Goal: Communication & Community: Answer question/provide support

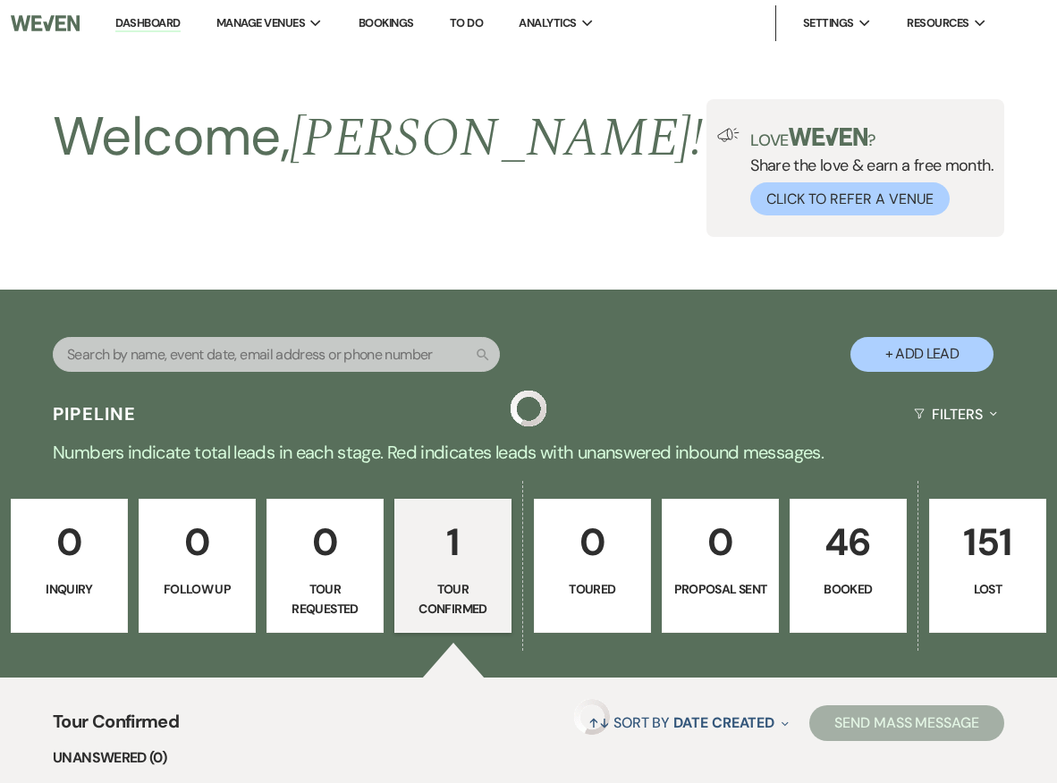
select select "4"
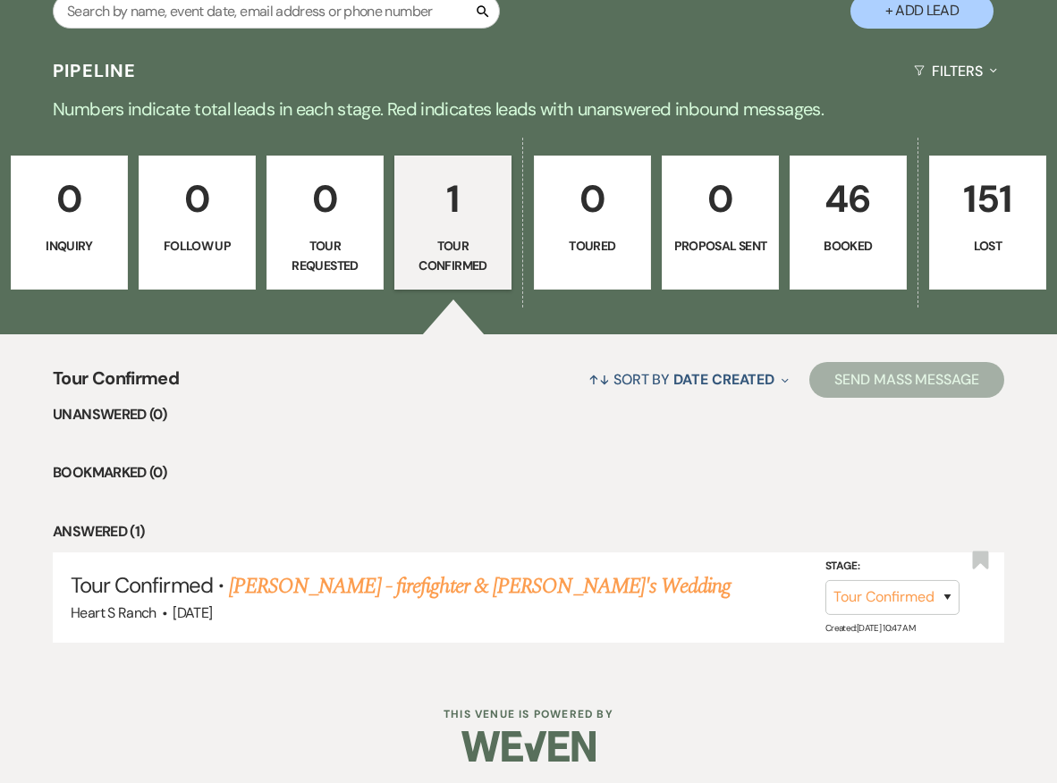
click at [806, 242] on p "Booked" at bounding box center [848, 246] width 94 height 20
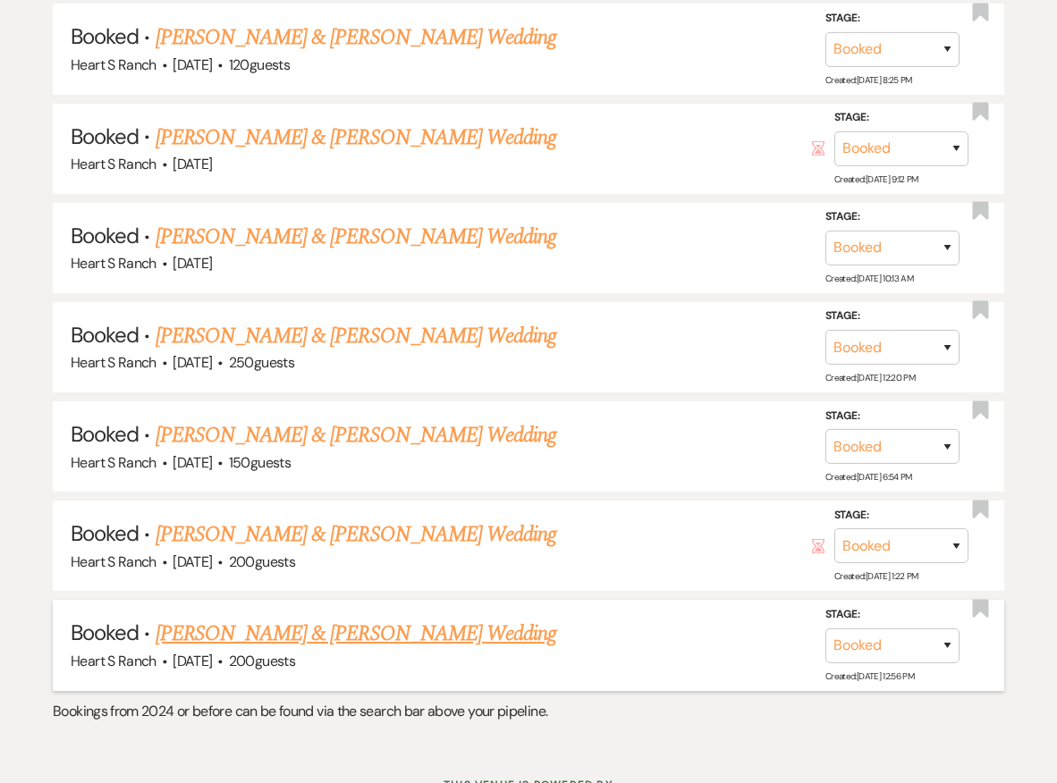
scroll to position [3965, 0]
click at [479, 420] on link "[PERSON_NAME] & [PERSON_NAME] Wedding" at bounding box center [356, 436] width 401 height 32
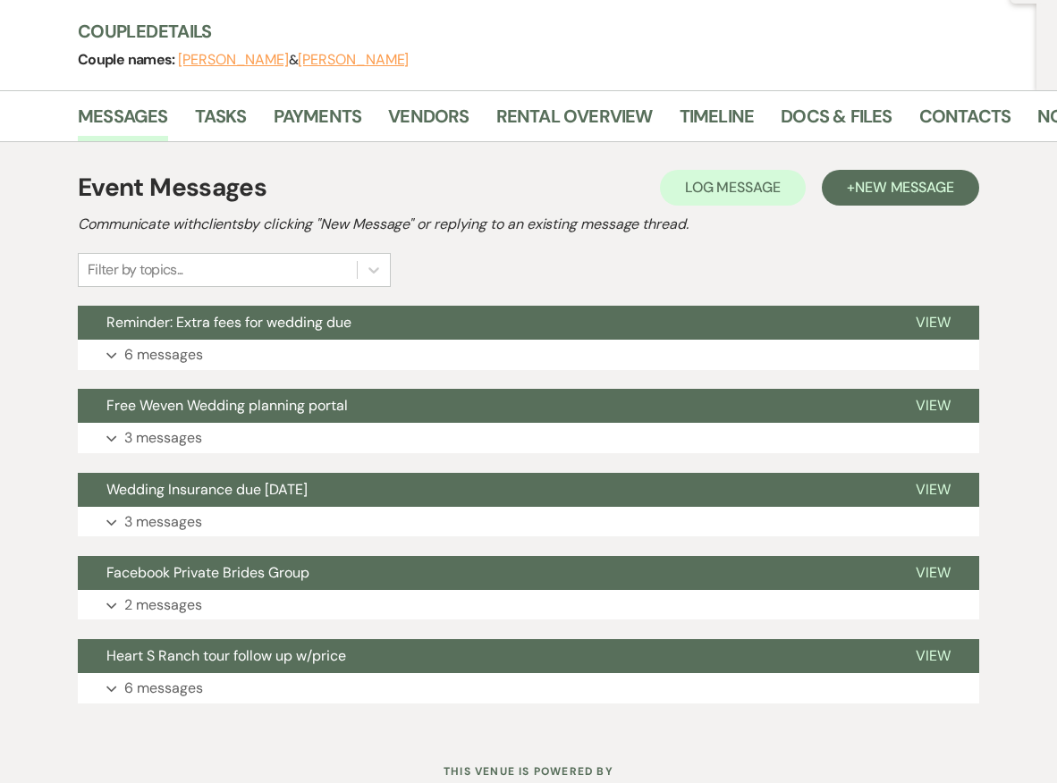
scroll to position [206, 0]
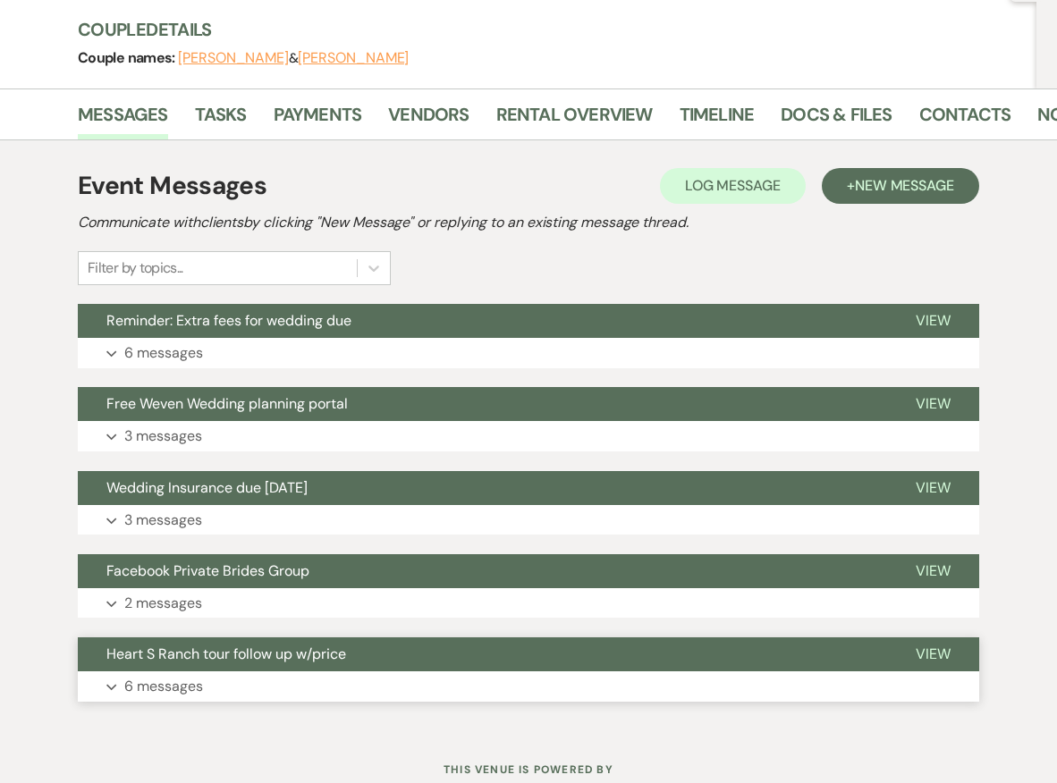
click at [367, 657] on button "Heart S Ranch tour follow up w/price" at bounding box center [482, 655] width 809 height 34
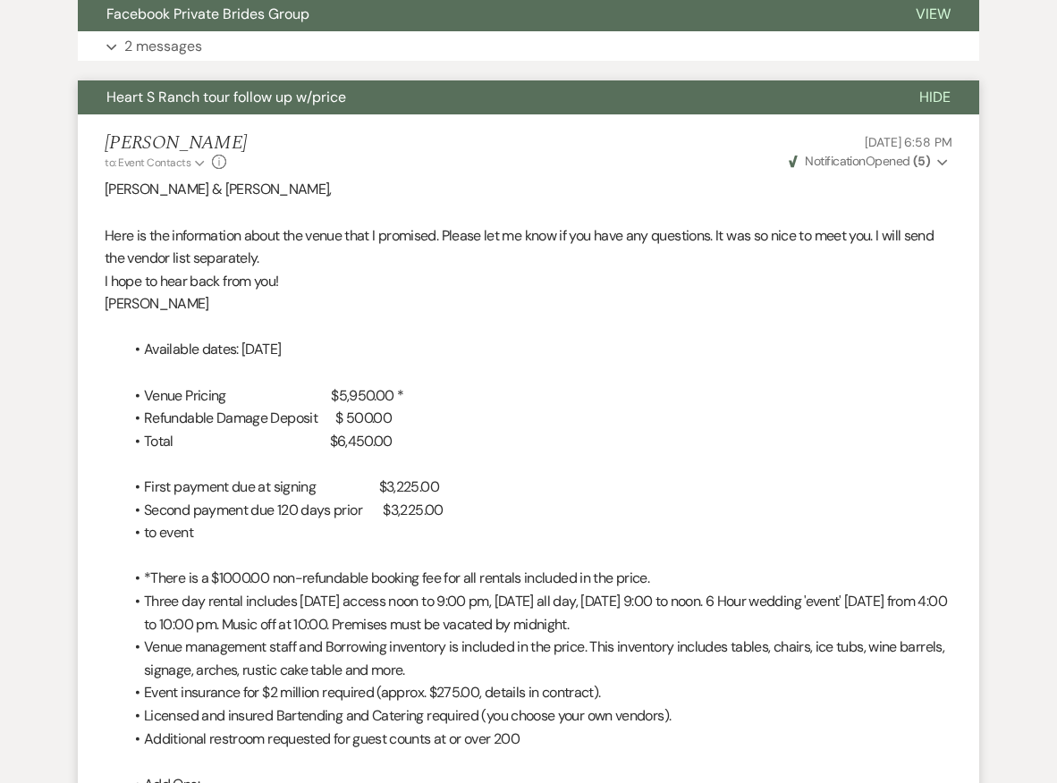
scroll to position [764, 0]
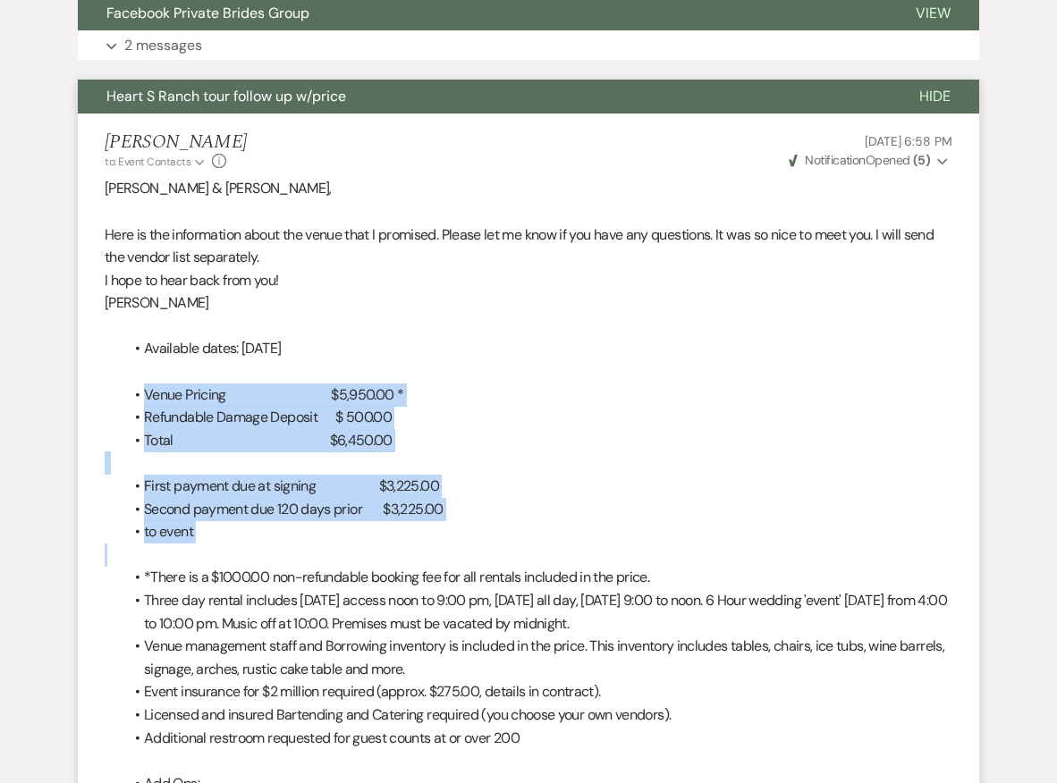
drag, startPoint x: 128, startPoint y: 383, endPoint x: 242, endPoint y: 541, distance: 195.4
click at [242, 541] on div "[PERSON_NAME] & [PERSON_NAME], Here is the information about the venue that I p…" at bounding box center [529, 646] width 848 height 938
copy div "Venue Pricing $5,950.00 * Refundable Damage Deposit $ 500.00 Total $6,450.00 Fi…"
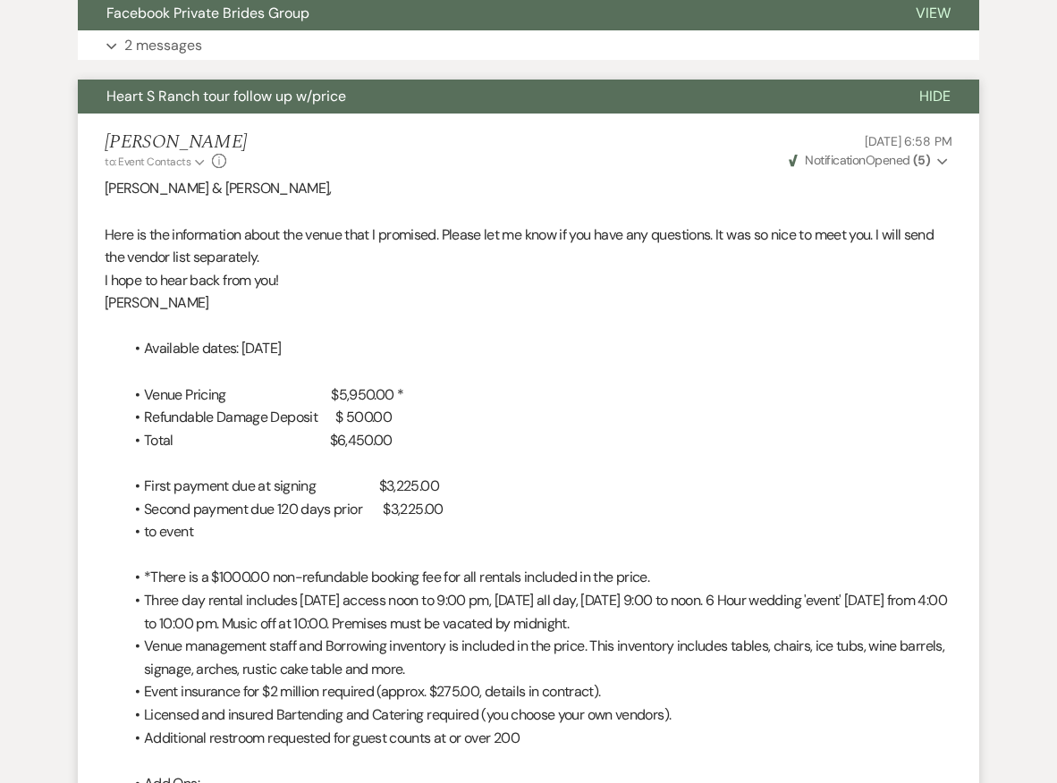
click at [514, 366] on p at bounding box center [529, 371] width 848 height 23
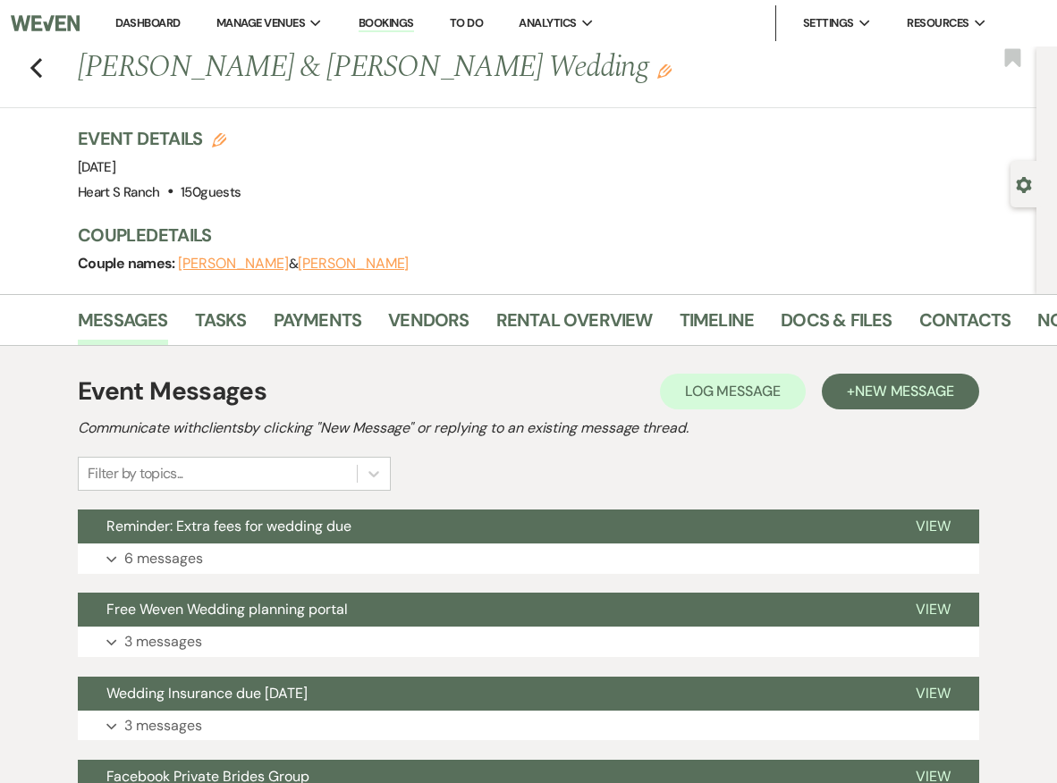
scroll to position [0, 0]
click at [31, 68] on use "button" at bounding box center [36, 68] width 12 height 20
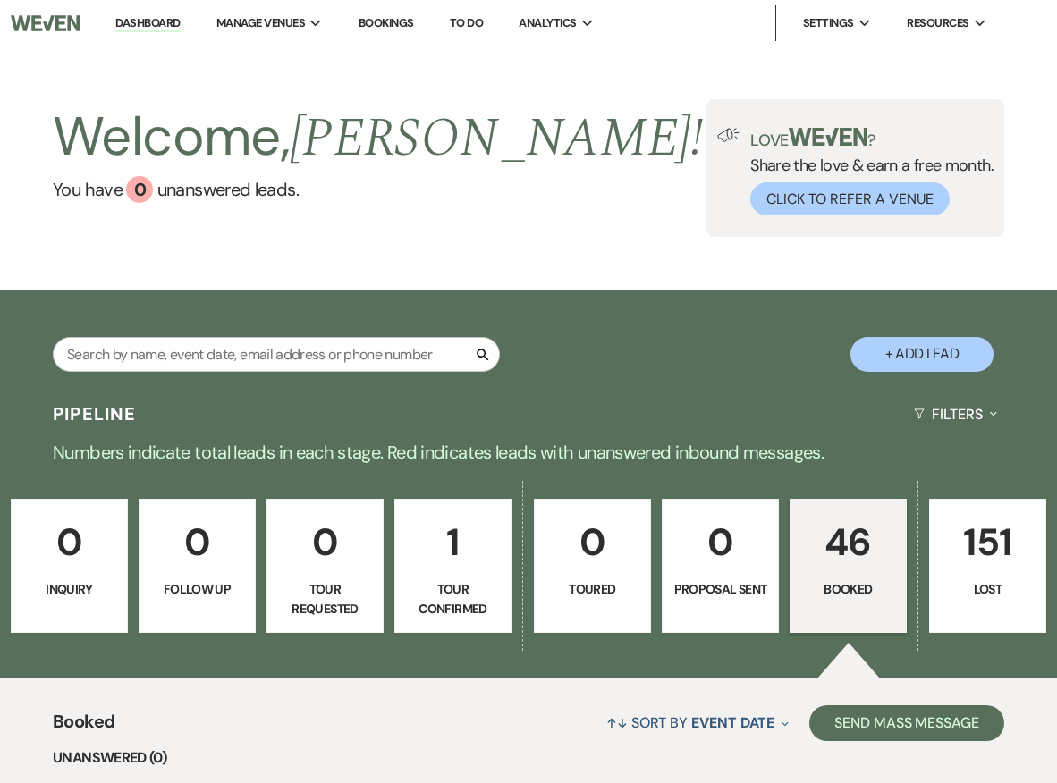
click at [427, 547] on p "1" at bounding box center [453, 542] width 94 height 60
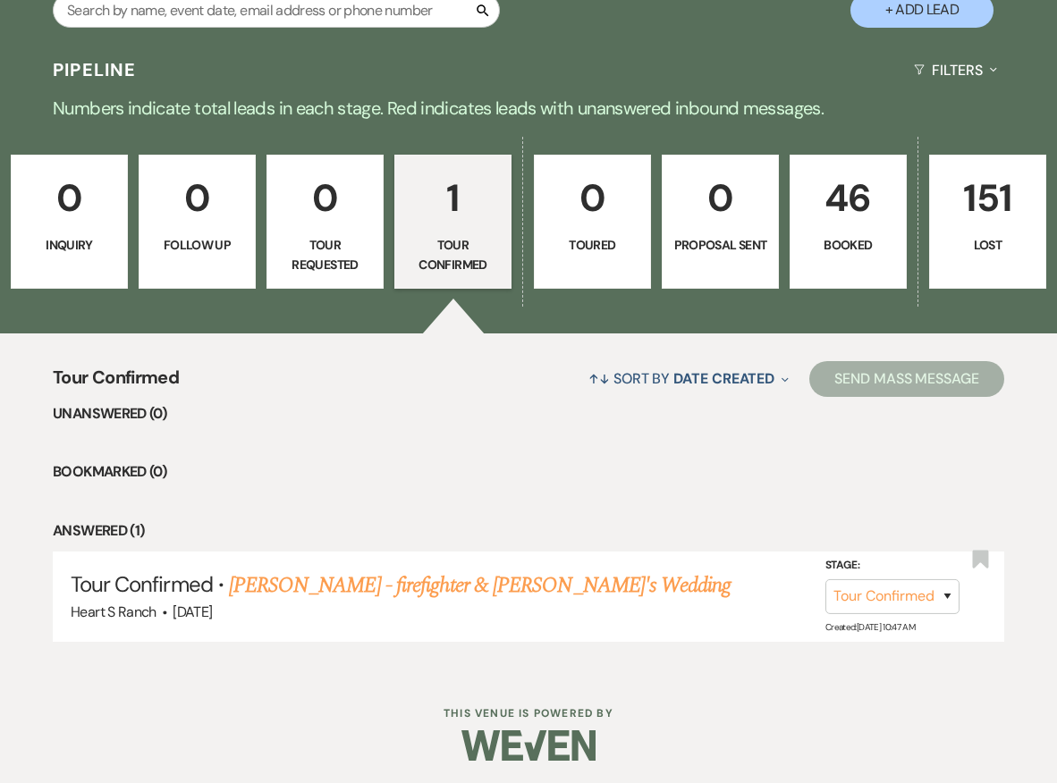
scroll to position [343, 0]
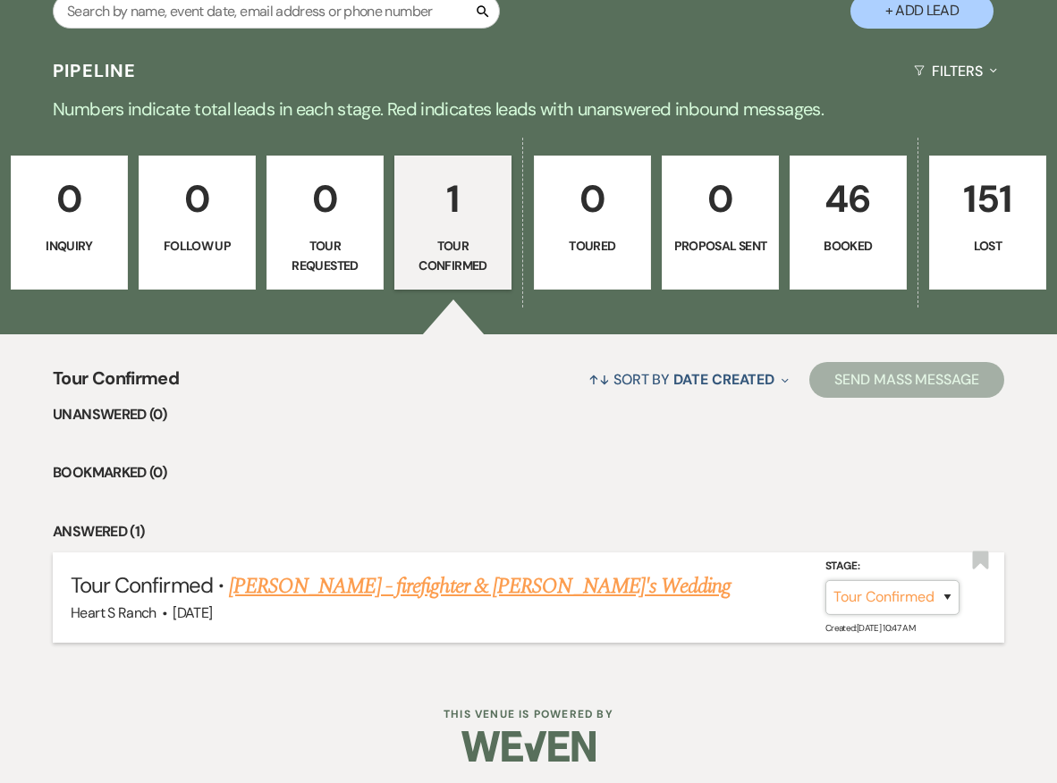
select select "5"
click at [918, 588] on button "Save" at bounding box center [923, 598] width 89 height 36
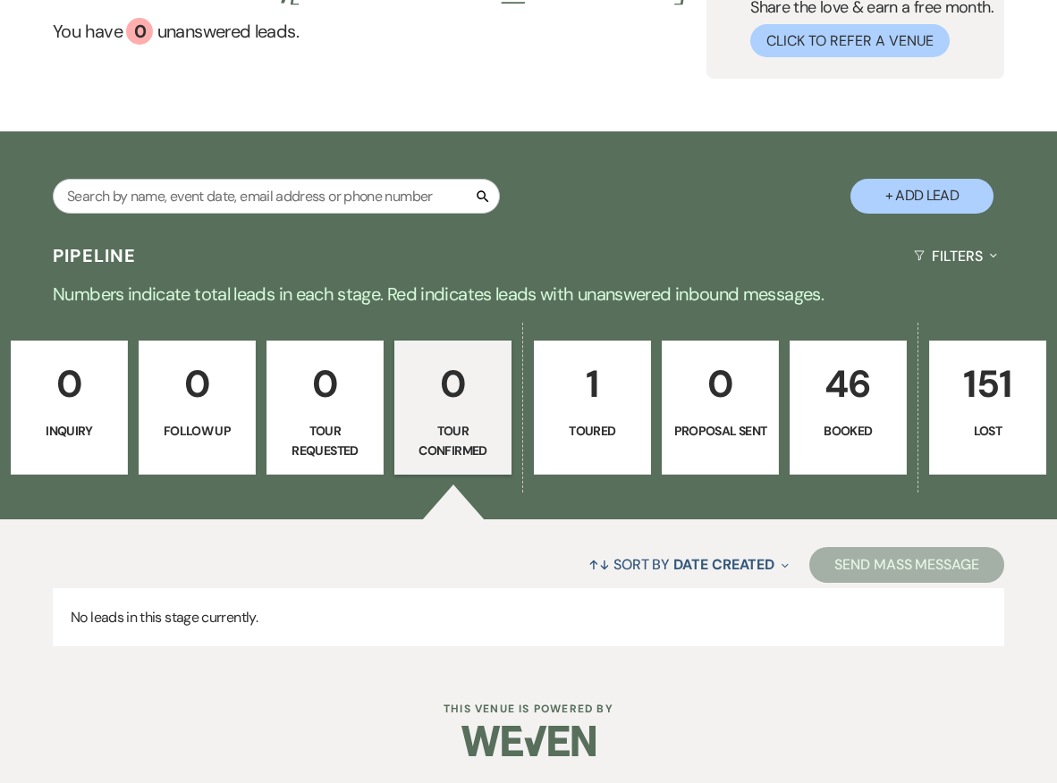
scroll to position [157, 0]
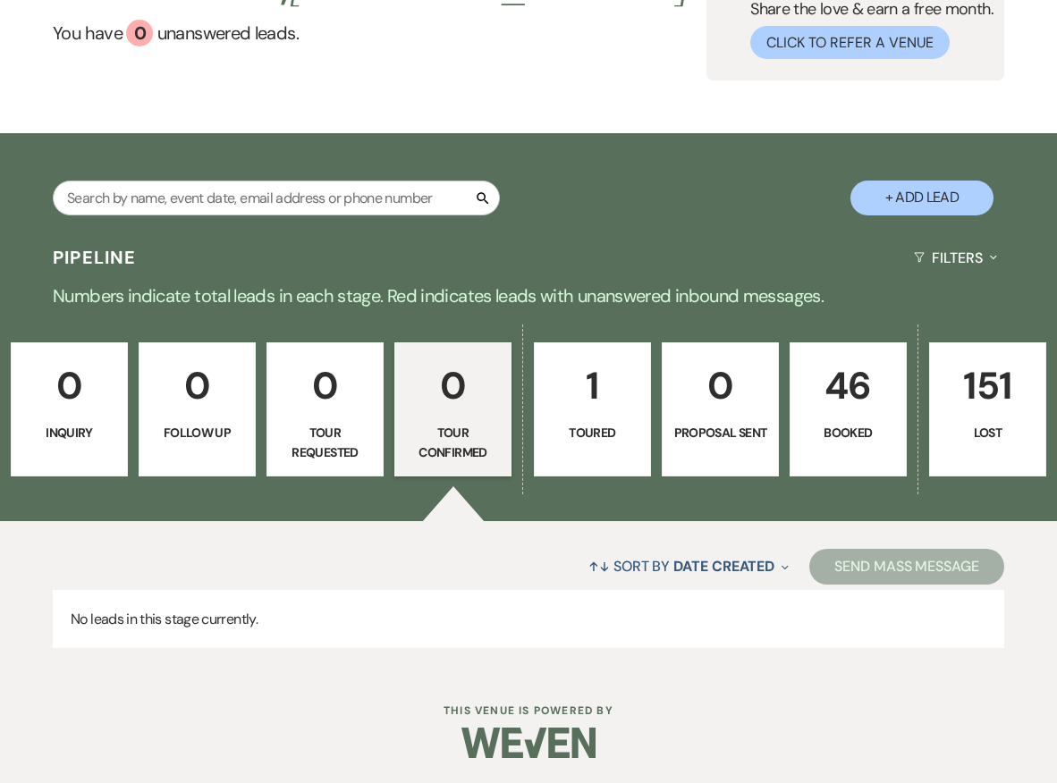
click at [614, 436] on p "Toured" at bounding box center [593, 433] width 94 height 20
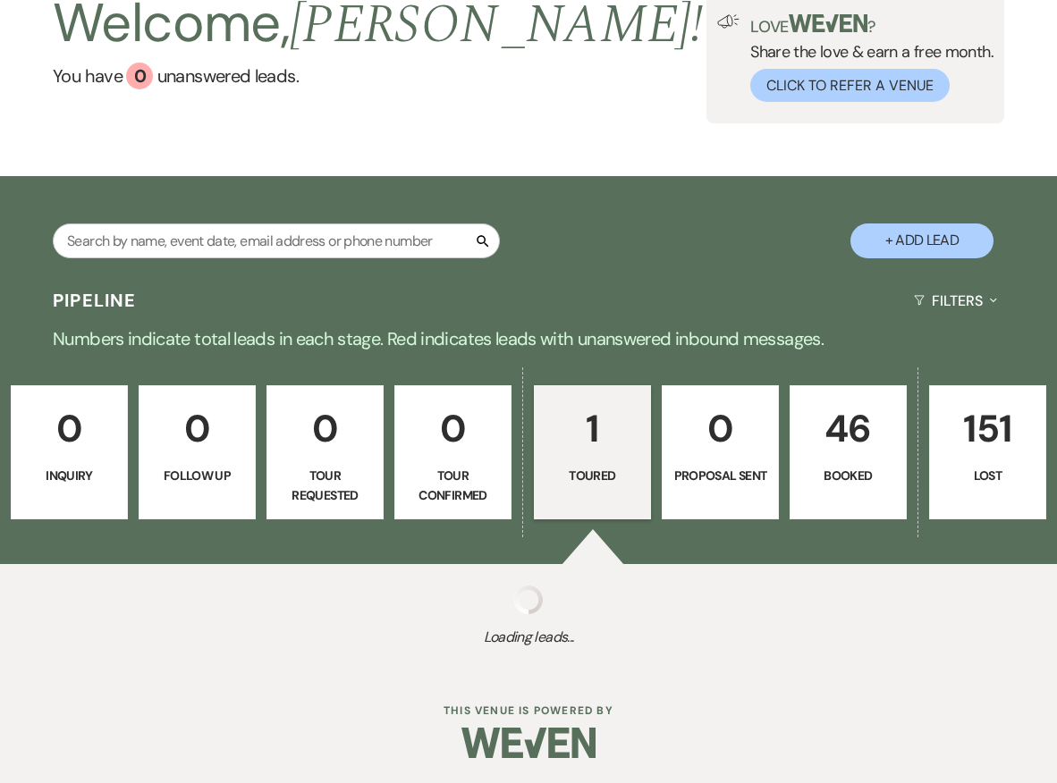
select select "5"
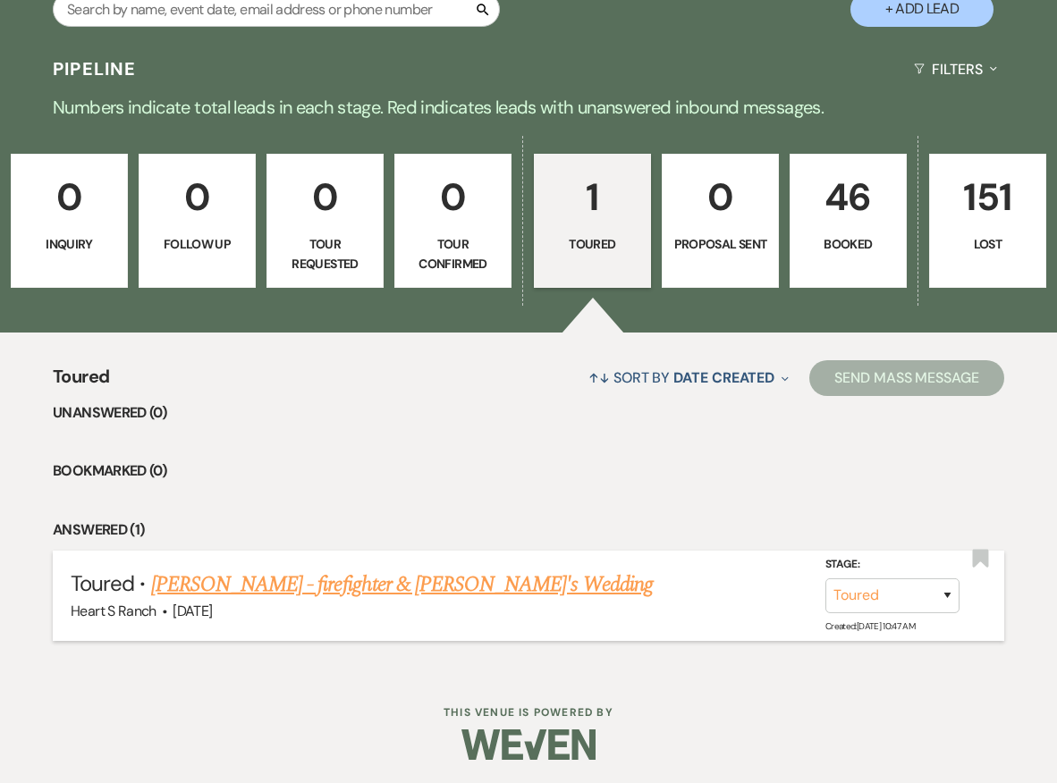
scroll to position [343, 0]
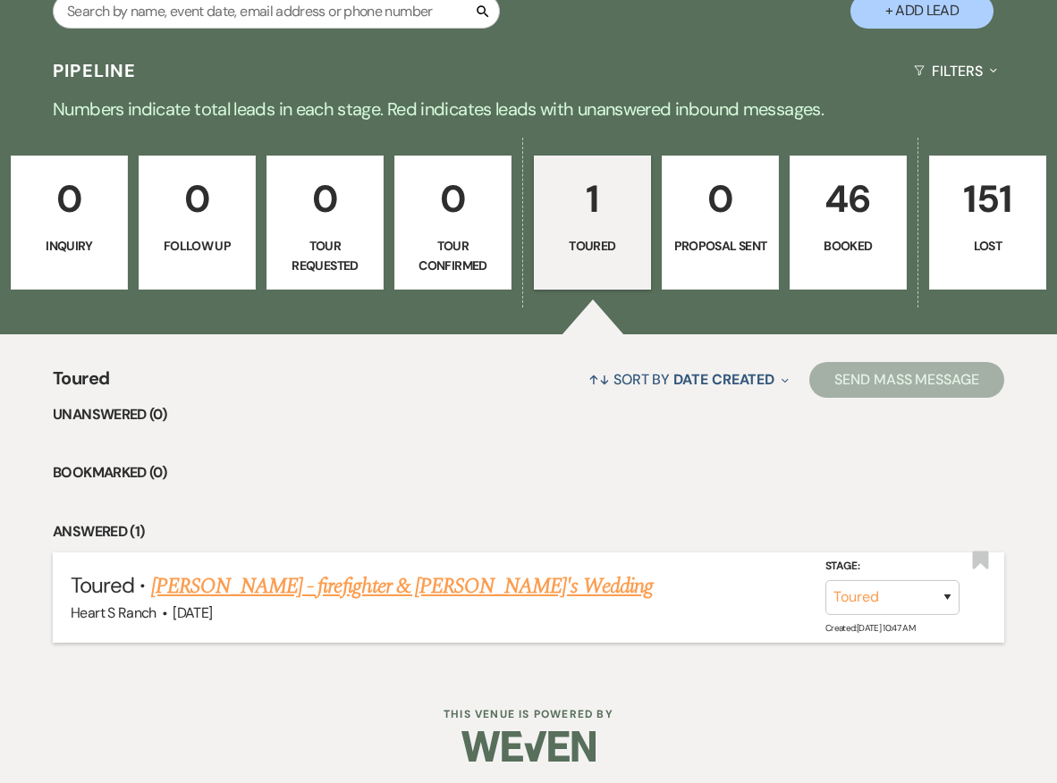
click at [381, 583] on link "[PERSON_NAME] - firefighter & [PERSON_NAME]'s Wedding" at bounding box center [402, 587] width 502 height 32
select select "5"
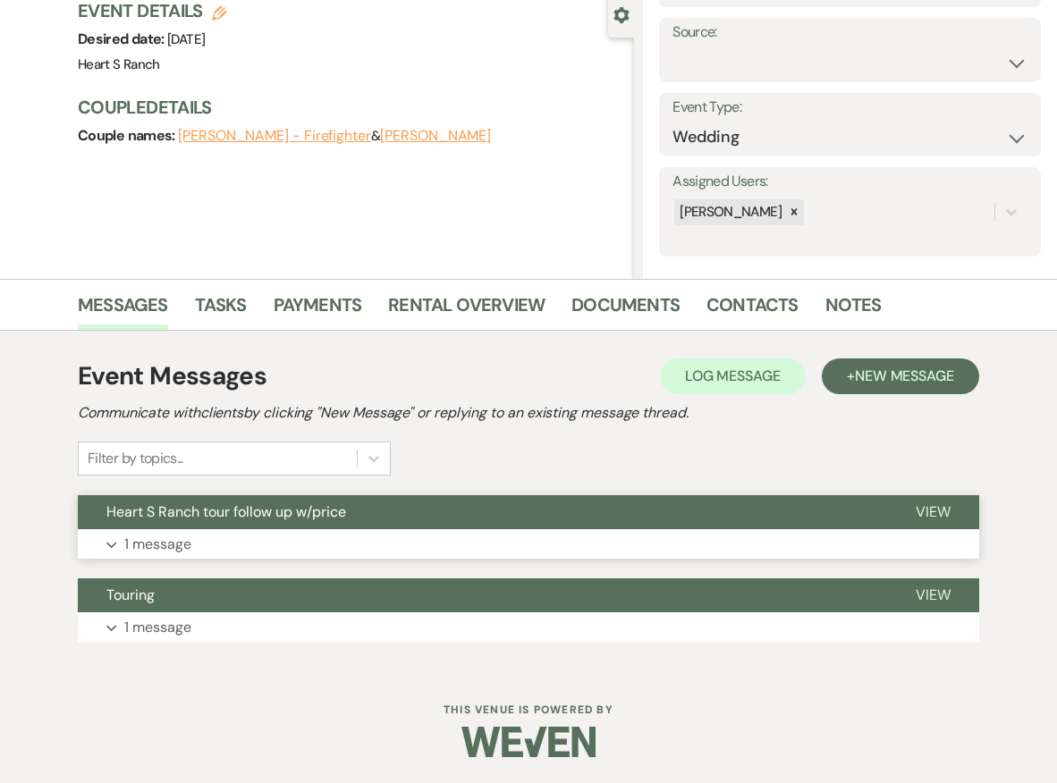
scroll to position [169, 0]
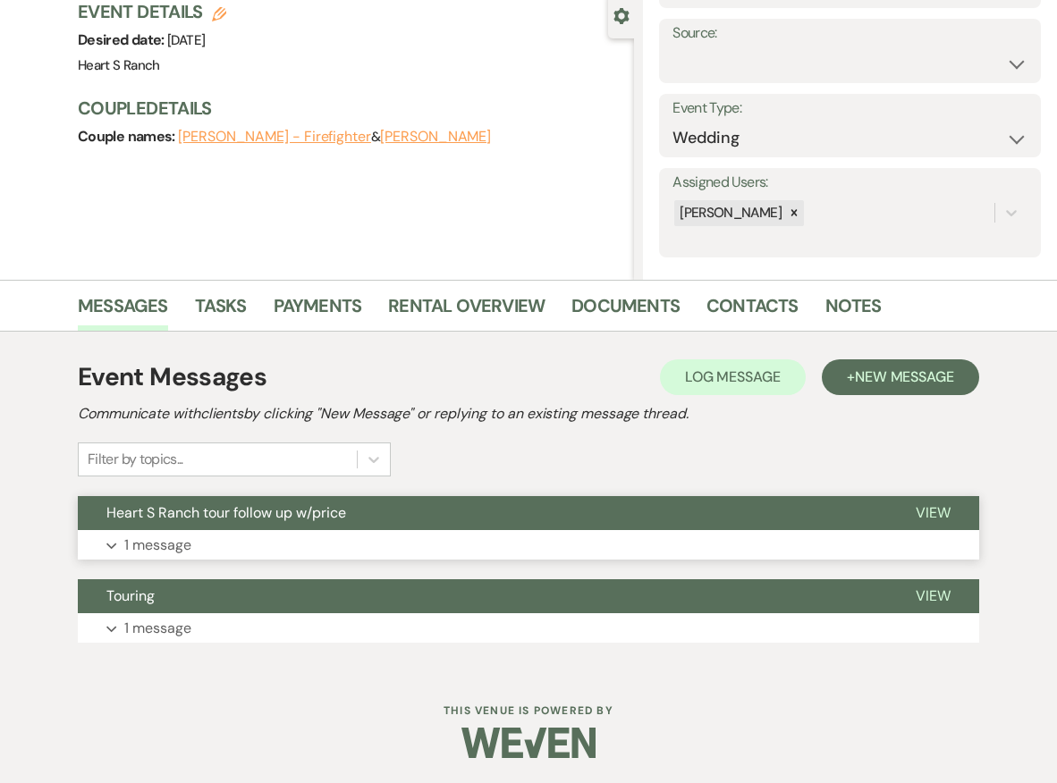
click at [385, 537] on button "Expand 1 message" at bounding box center [528, 545] width 901 height 30
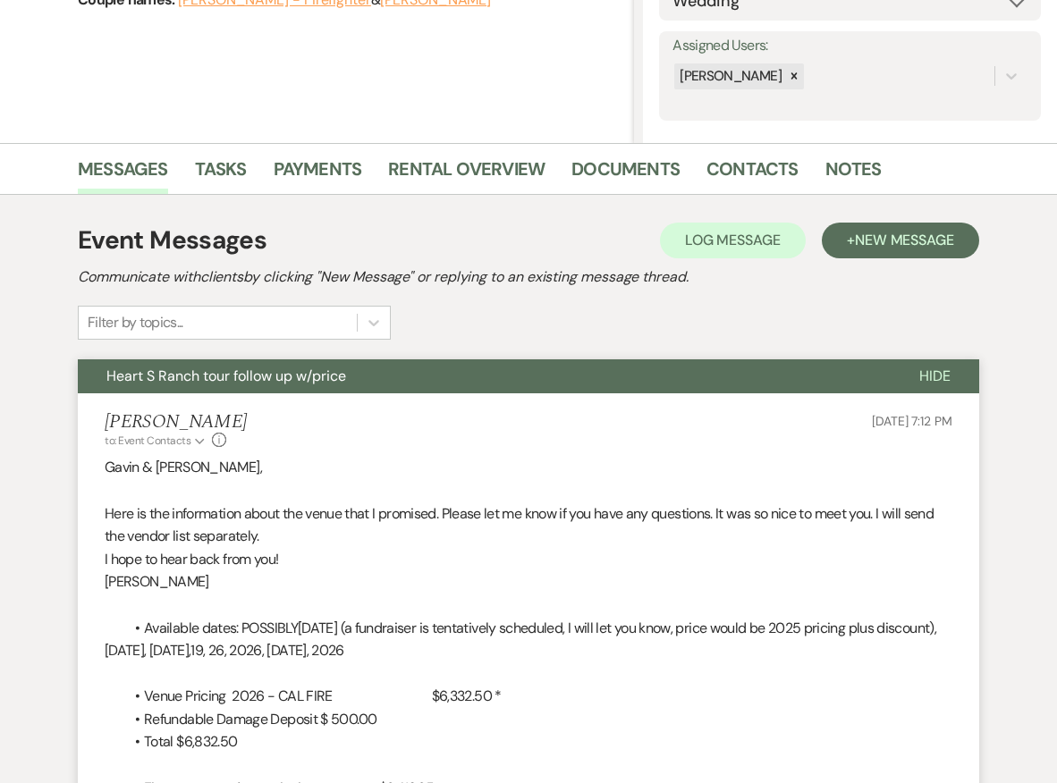
scroll to position [304, 0]
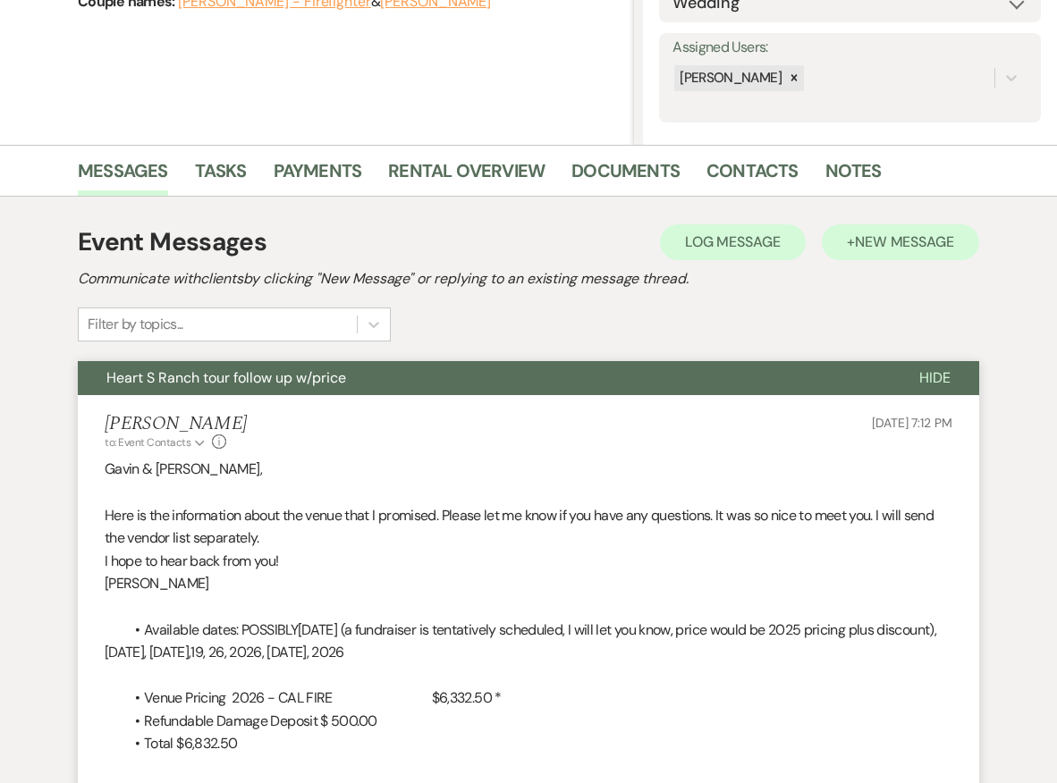
click at [869, 242] on span "New Message" at bounding box center [904, 242] width 99 height 19
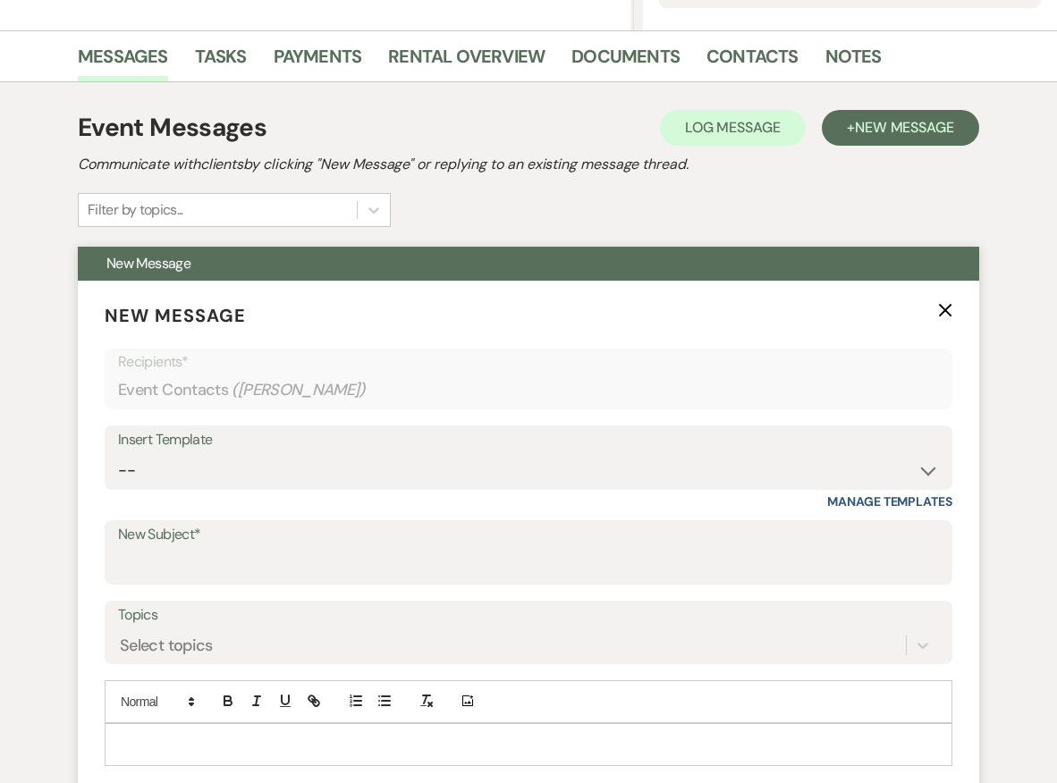
scroll to position [441, 0]
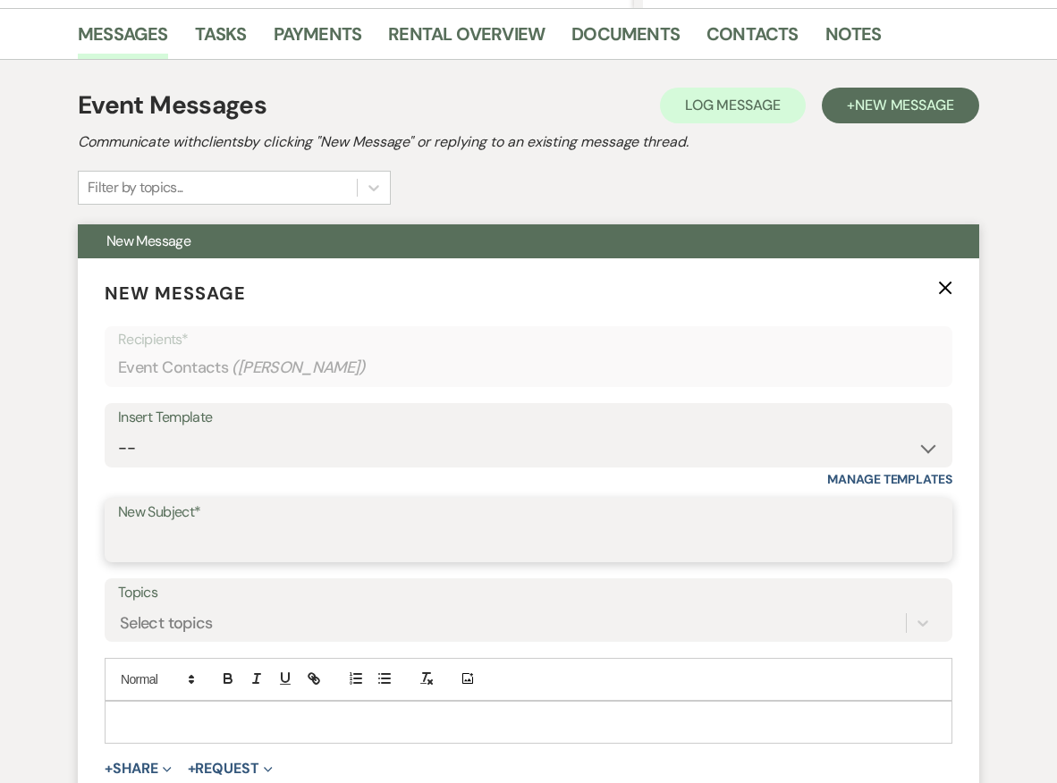
click at [322, 550] on input "New Subject*" at bounding box center [528, 543] width 821 height 35
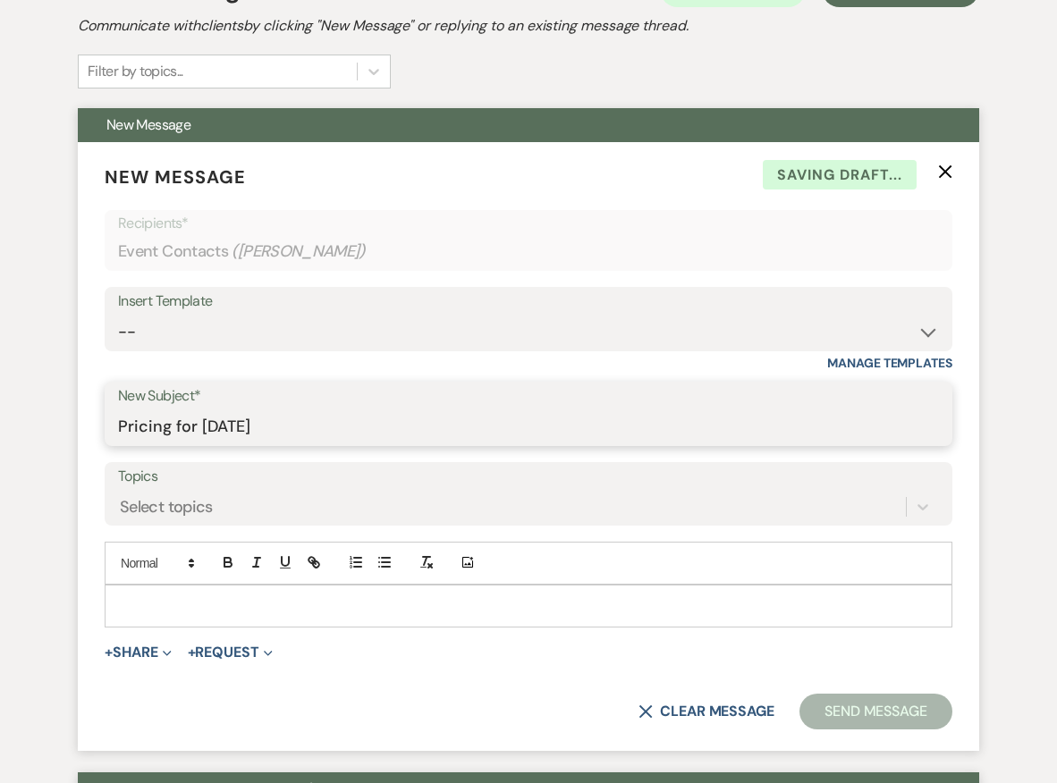
scroll to position [581, 0]
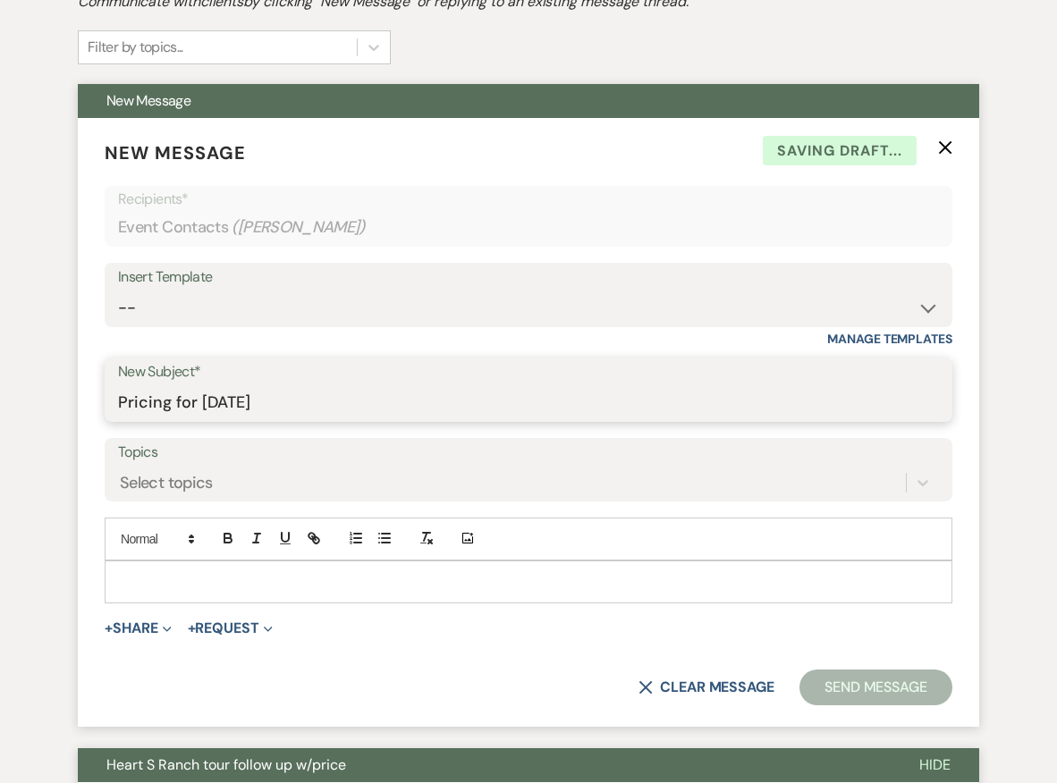
type input "Pricing for [DATE]"
click at [310, 575] on p at bounding box center [528, 582] width 819 height 20
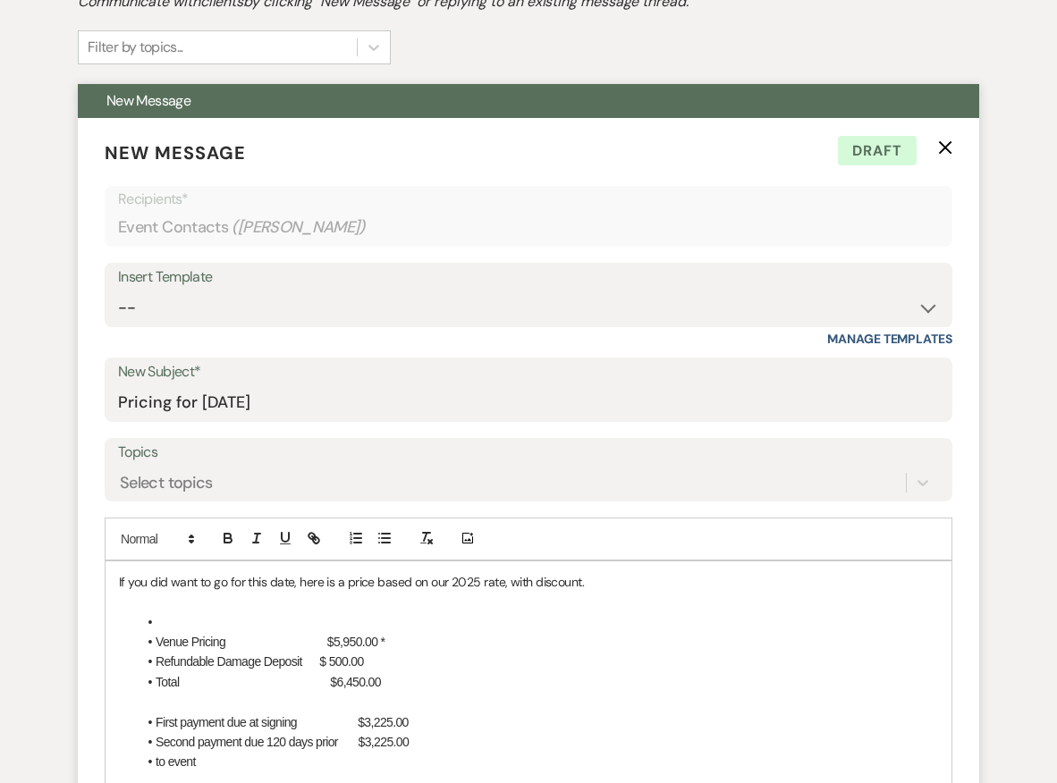
click at [531, 576] on p "If you did want to go for this date, here is a price based on our 2025 rate, wi…" at bounding box center [528, 582] width 819 height 20
click at [373, 638] on span "Venue Pricing $5,950.00 *" at bounding box center [270, 642] width 229 height 14
click at [381, 675] on span "Total $6,450.00" at bounding box center [268, 682] width 225 height 14
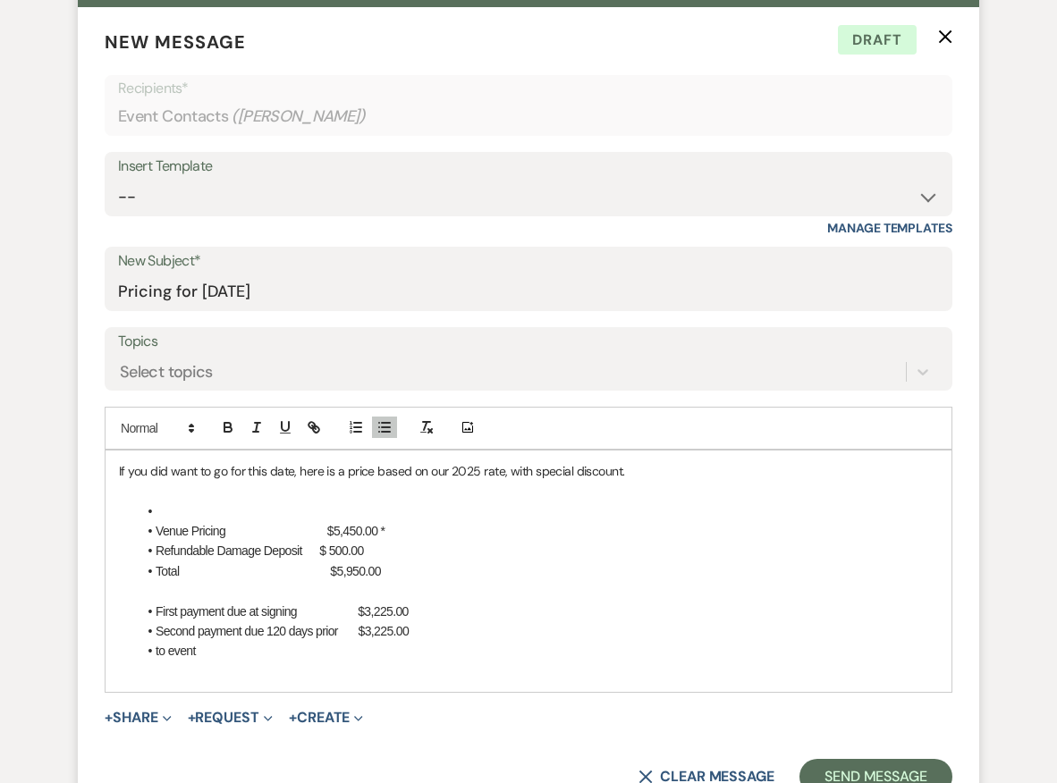
scroll to position [695, 0]
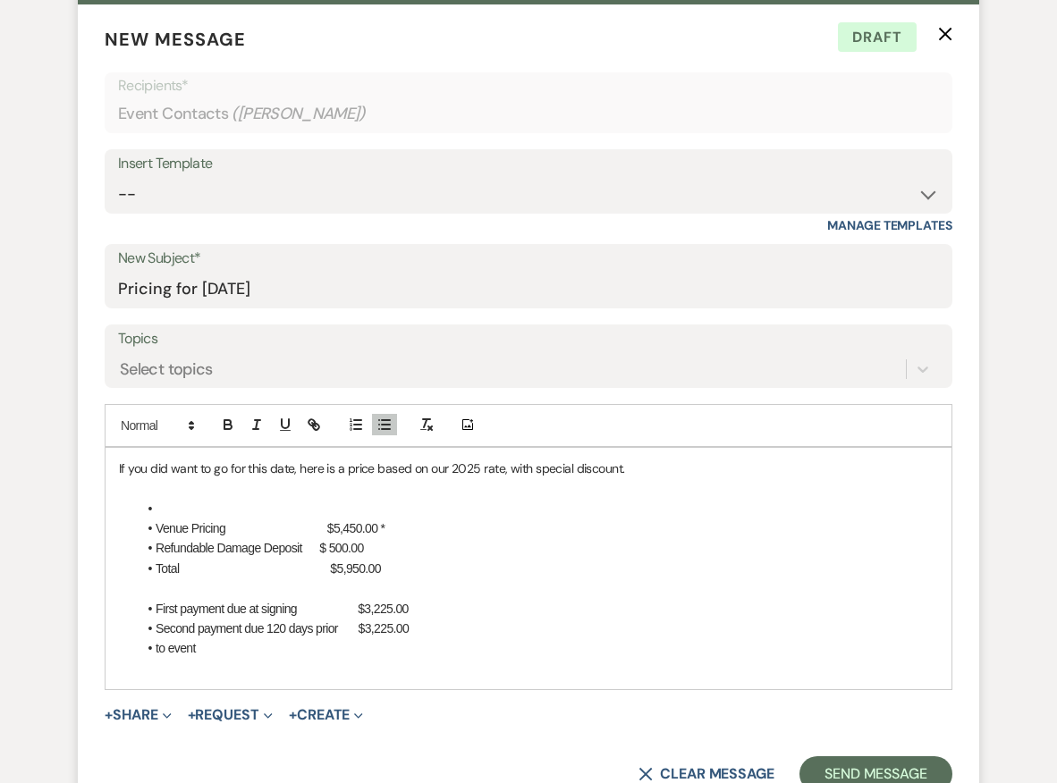
drag, startPoint x: 198, startPoint y: 603, endPoint x: 325, endPoint y: 640, distance: 132.4
click at [325, 640] on ul "First payment due at signing $3,225.00 Second payment due 120 days prior $3,225…" at bounding box center [537, 629] width 801 height 60
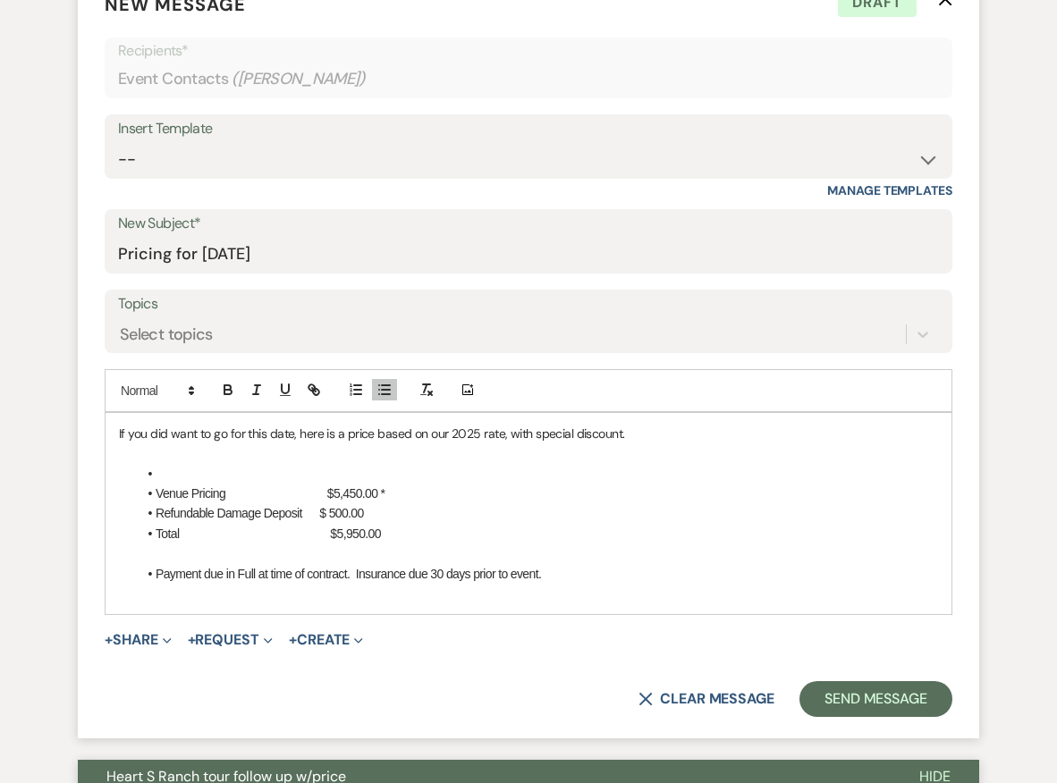
scroll to position [749, 0]
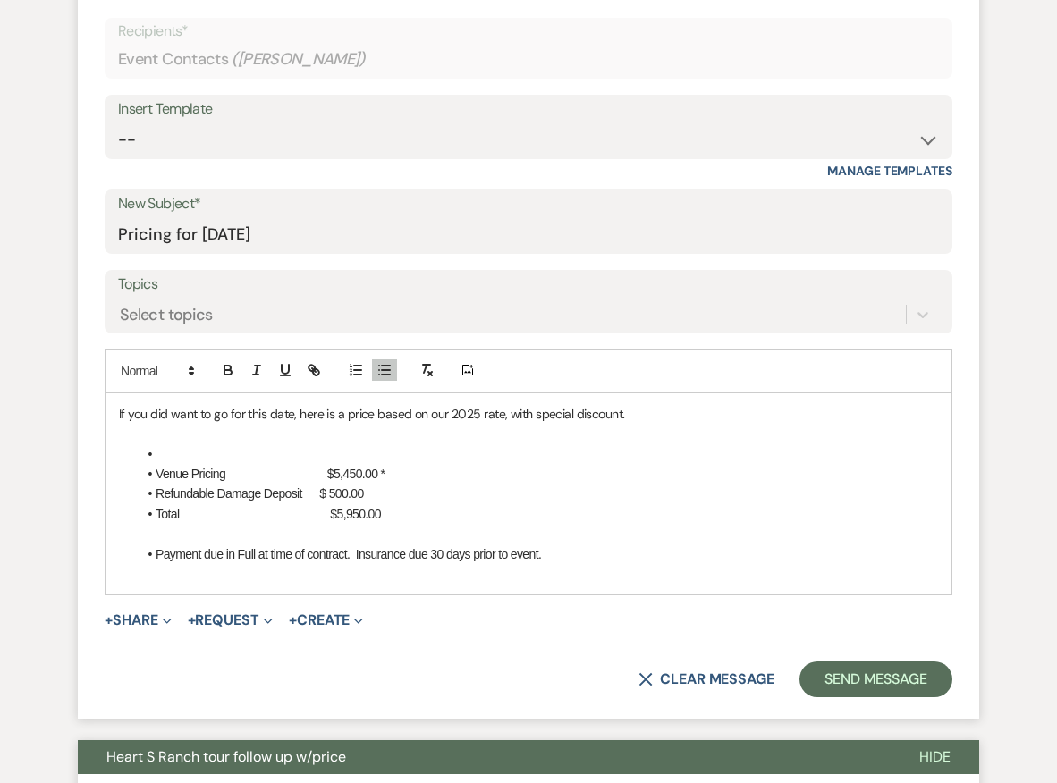
click at [177, 447] on li at bounding box center [537, 454] width 801 height 20
drag, startPoint x: 432, startPoint y: 507, endPoint x: 364, endPoint y: 504, distance: 68.0
click at [364, 505] on li "Total $5,950.00" at bounding box center [537, 514] width 801 height 20
click at [231, 370] on icon "button" at bounding box center [227, 372] width 7 height 4
click at [522, 506] on li "Total $5,950.00" at bounding box center [537, 514] width 801 height 20
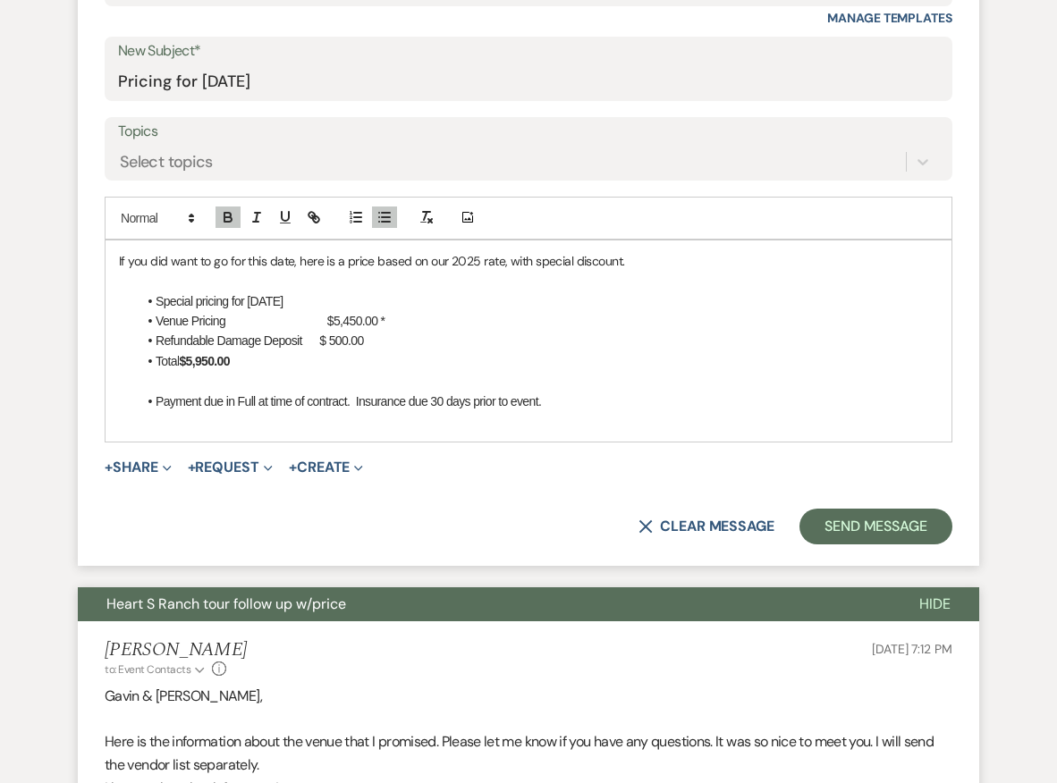
scroll to position [870, 0]
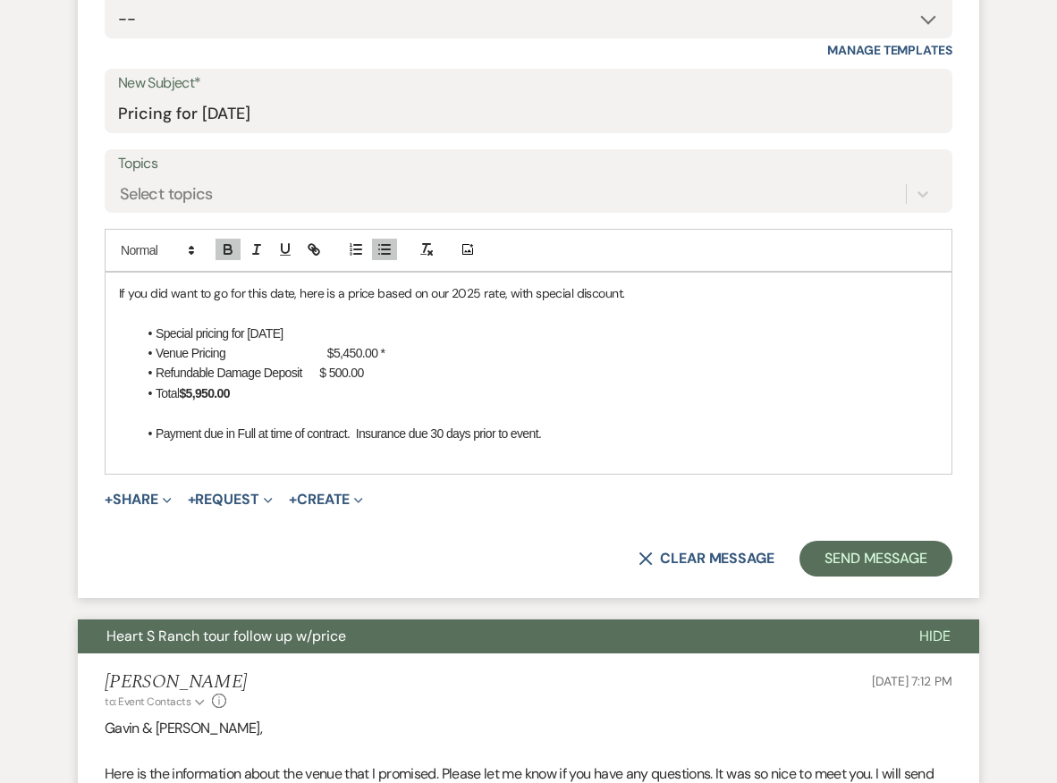
click at [670, 292] on p "If you did want to go for this date, here is a price based on our 2025 rate, wi…" at bounding box center [528, 294] width 819 height 20
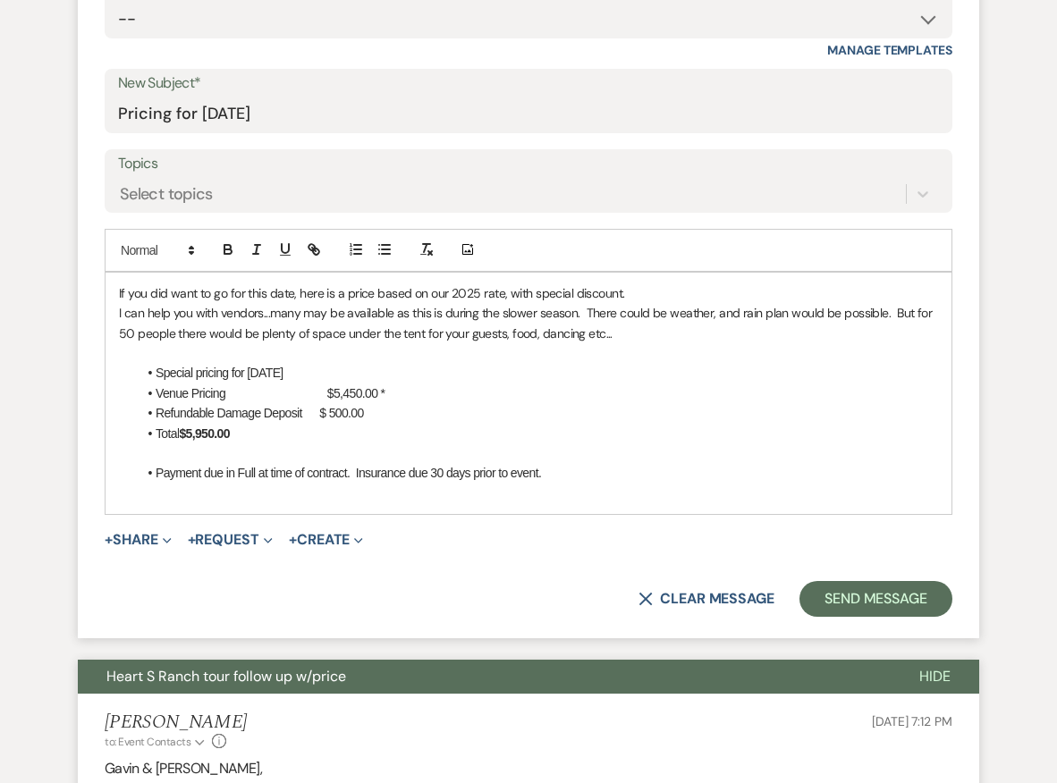
click at [394, 309] on p "I can help you with vendors...many may be available as this is during the slowe…" at bounding box center [528, 323] width 819 height 40
click at [735, 309] on p "I can help you with vendors...many may be available in November as this is duri…" at bounding box center [528, 323] width 819 height 40
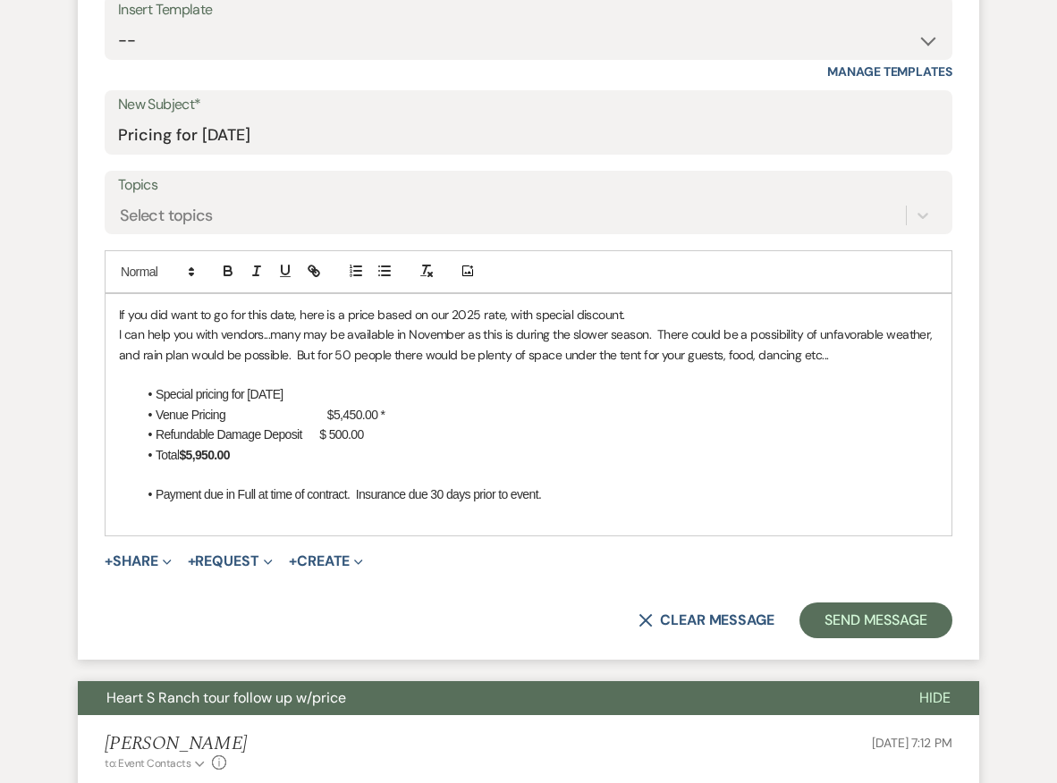
scroll to position [851, 0]
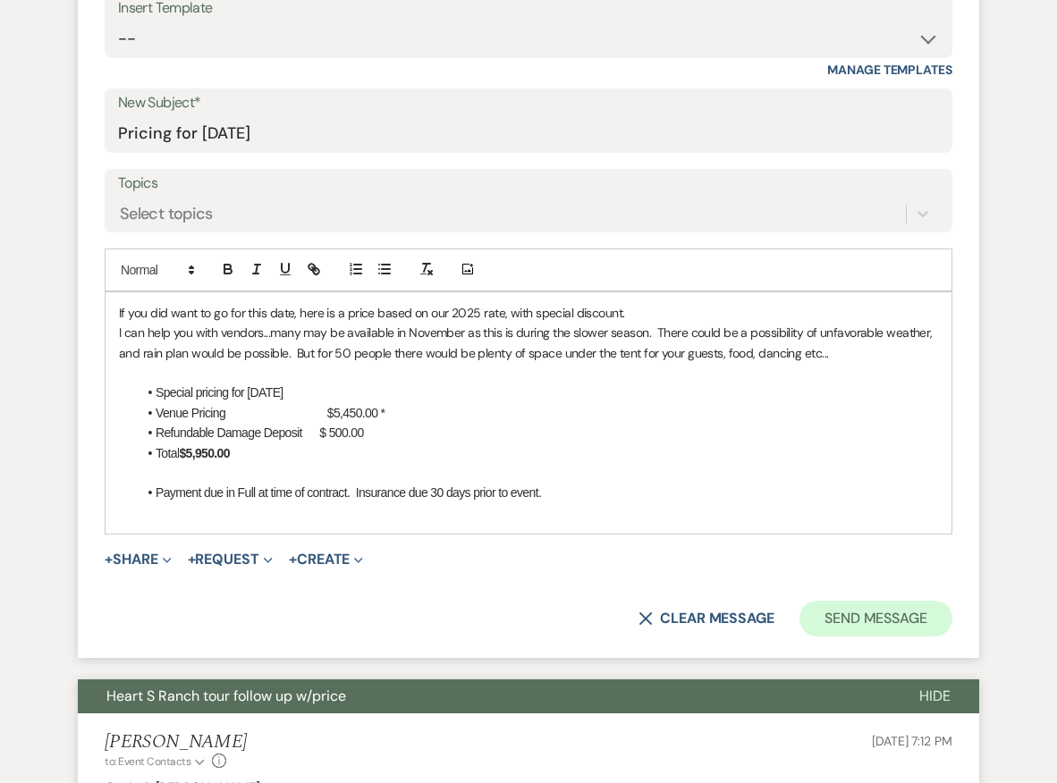
click at [876, 601] on button "Send Message" at bounding box center [876, 619] width 153 height 36
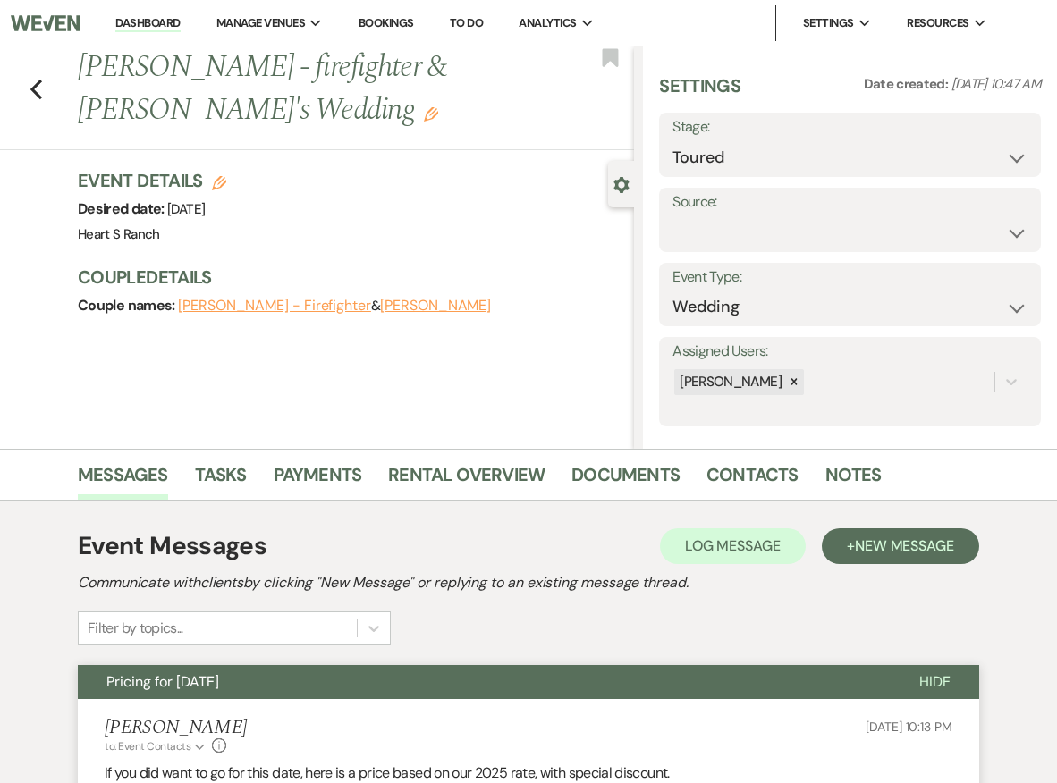
scroll to position [0, 0]
click at [38, 87] on icon "Previous" at bounding box center [36, 89] width 13 height 21
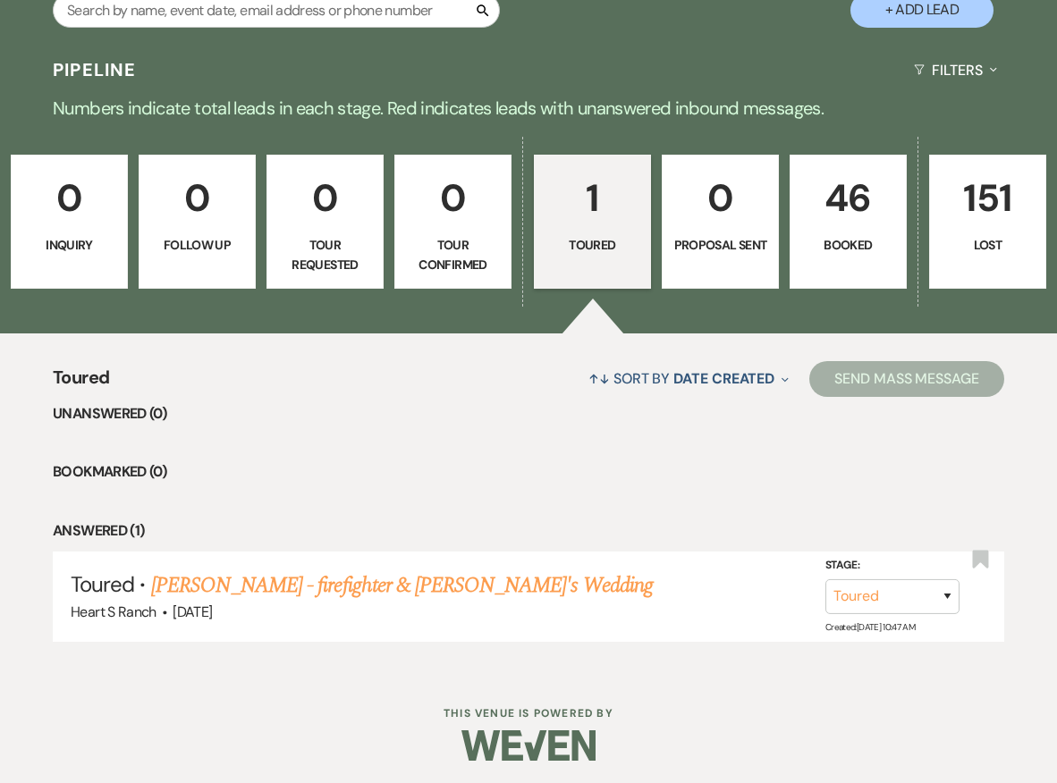
scroll to position [343, 0]
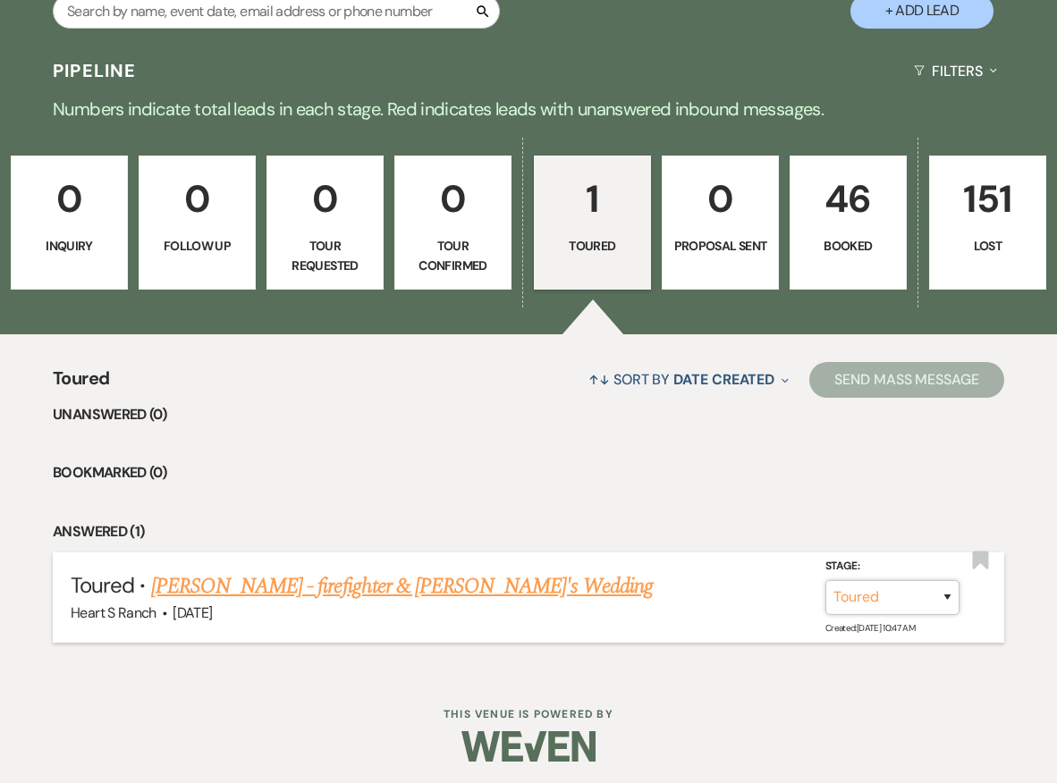
select select "6"
click at [921, 591] on button "Save" at bounding box center [923, 598] width 89 height 36
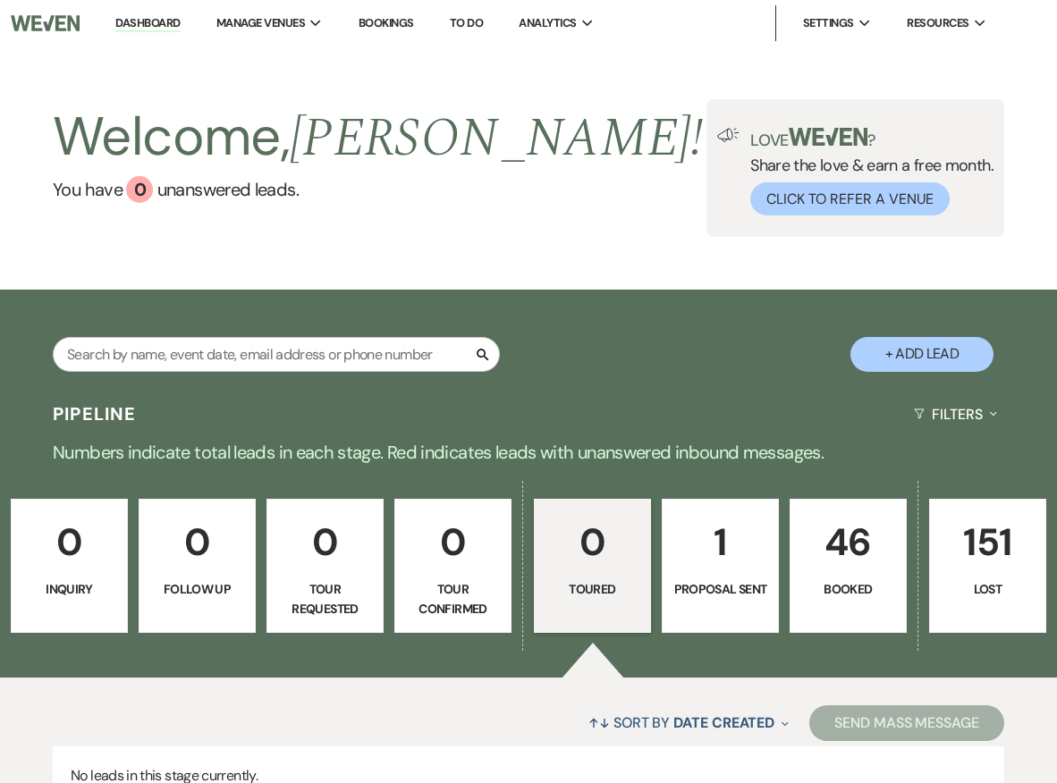
scroll to position [0, 0]
